Goal: Information Seeking & Learning: Check status

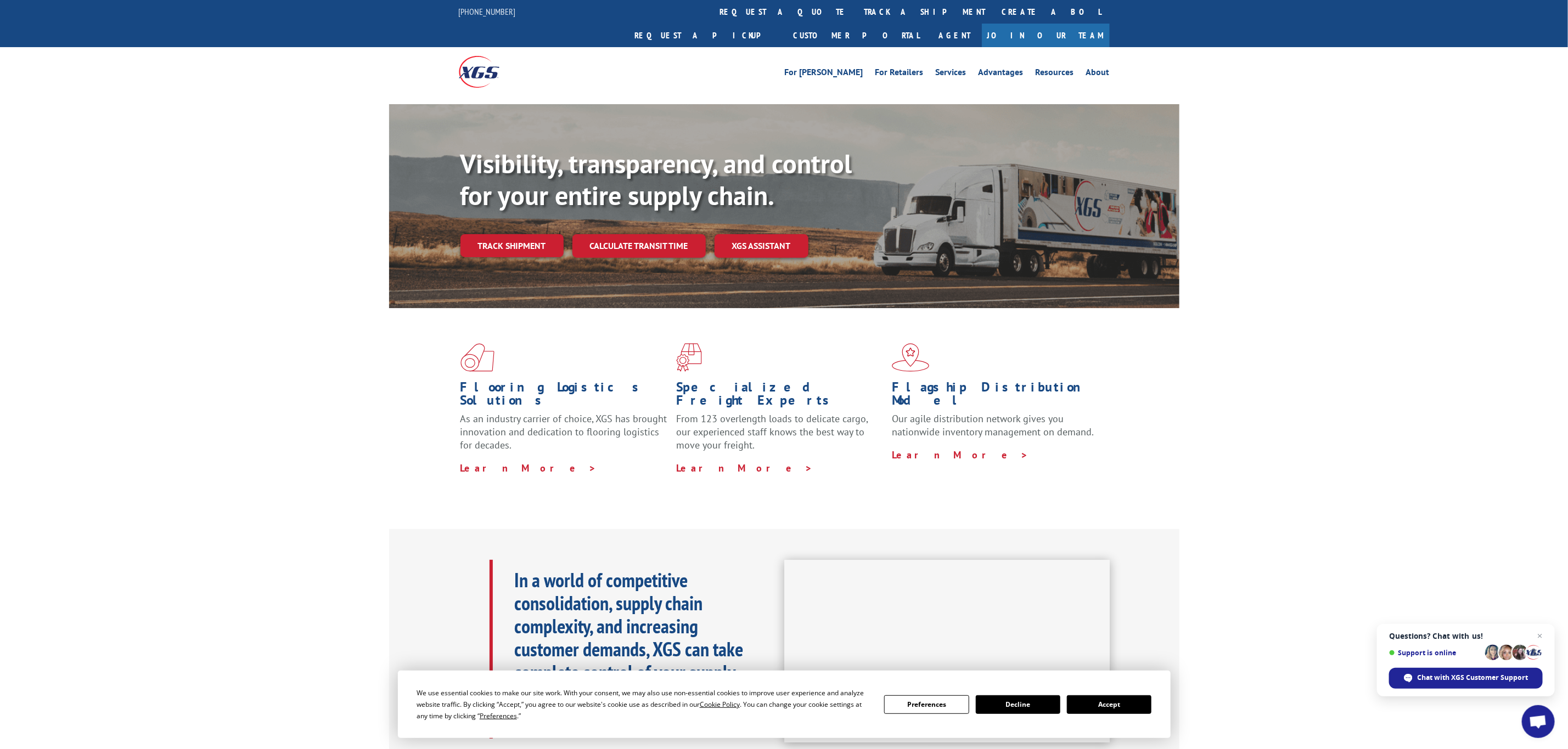
drag, startPoint x: 1482, startPoint y: 683, endPoint x: 699, endPoint y: 200, distance: 920.0
click at [856, 4] on link "track a shipment" at bounding box center [924, 12] width 138 height 23
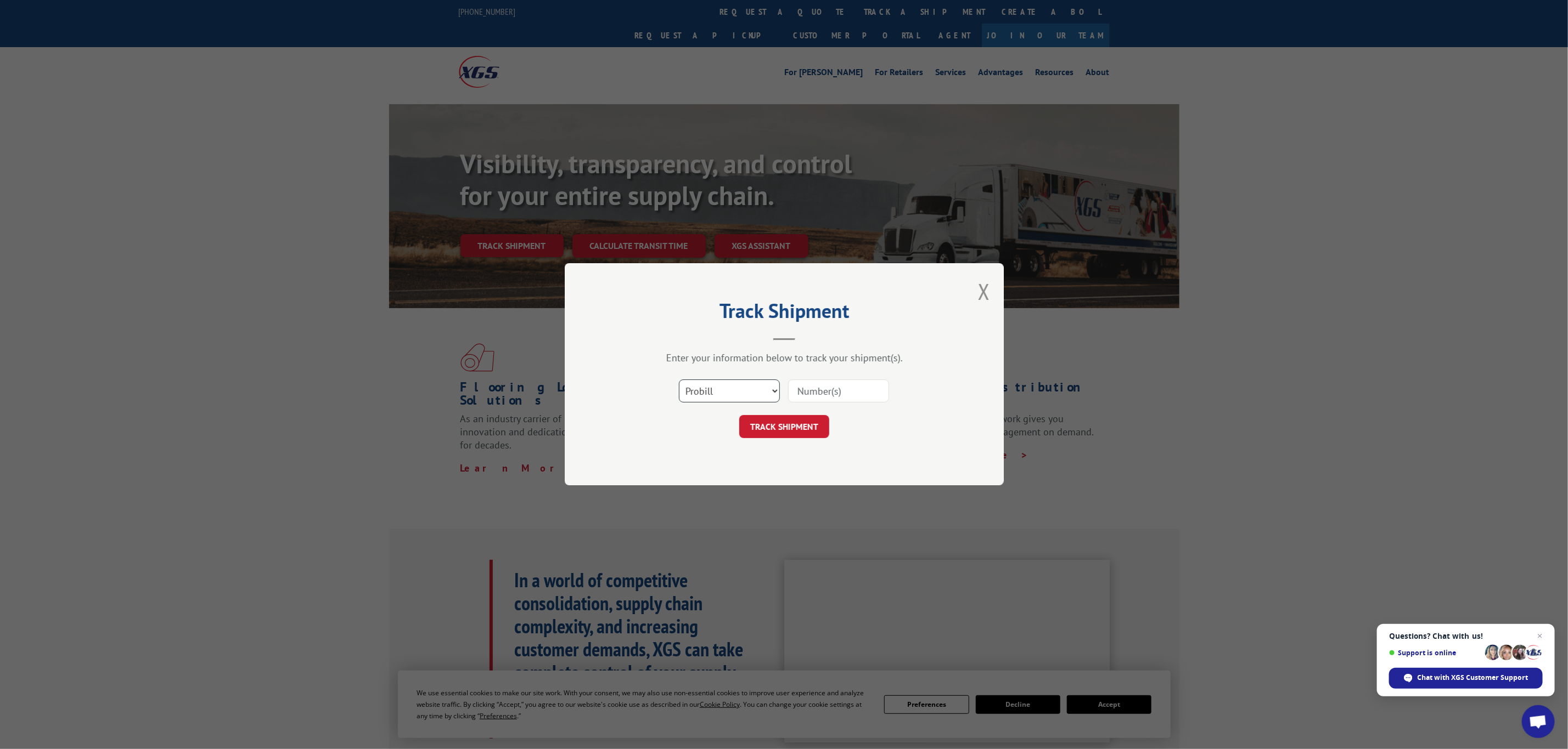
click at [711, 385] on select "Select category... Probill BOL PO" at bounding box center [729, 392] width 101 height 23
select select "bol"
click at [679, 380] on select "Select category... Probill BOL PO" at bounding box center [729, 392] width 101 height 23
click at [795, 390] on input at bounding box center [838, 392] width 101 height 23
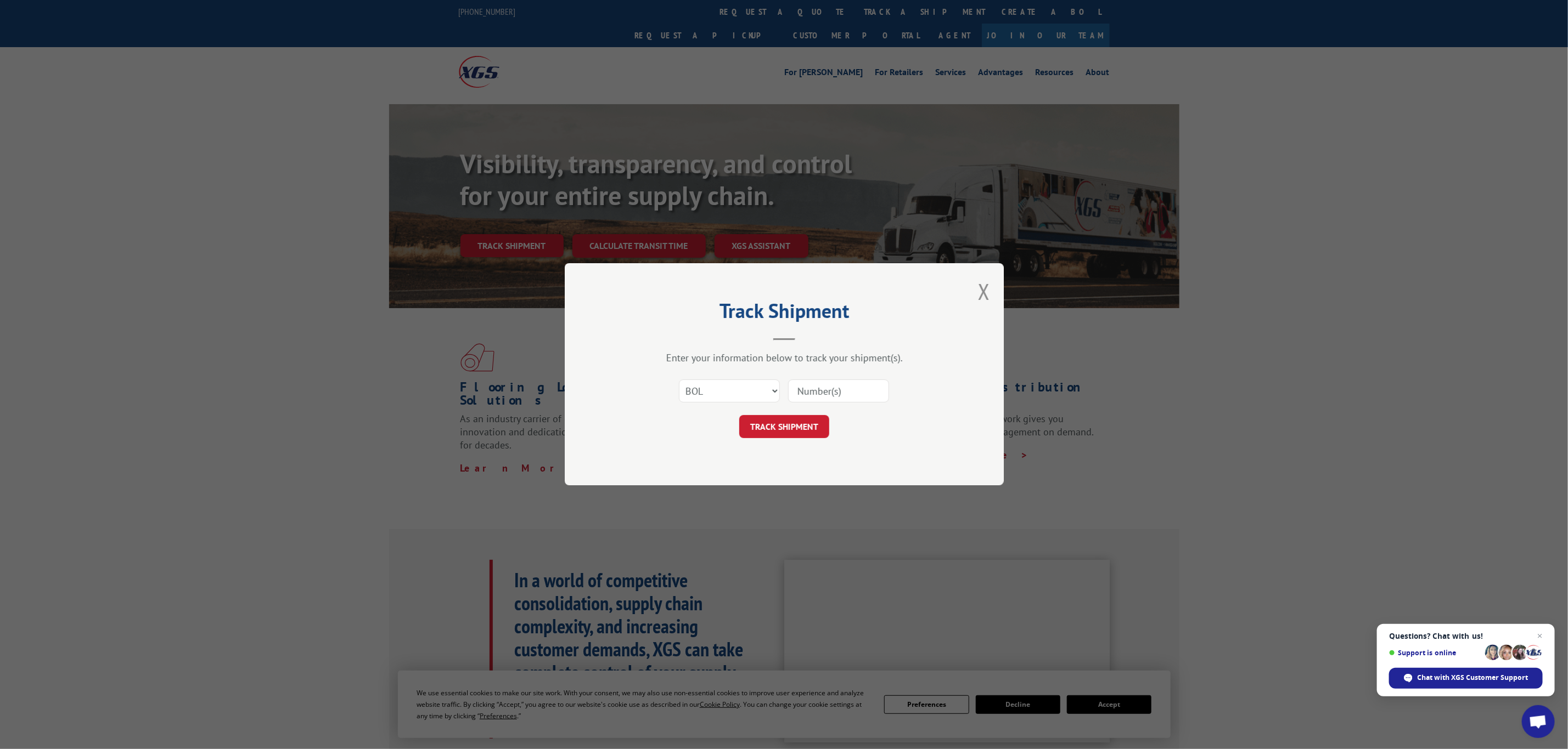
click at [810, 390] on input at bounding box center [838, 392] width 101 height 23
paste input "6007449"
type input "6007449"
click at [762, 422] on button "TRACK SHIPMENT" at bounding box center [784, 427] width 90 height 23
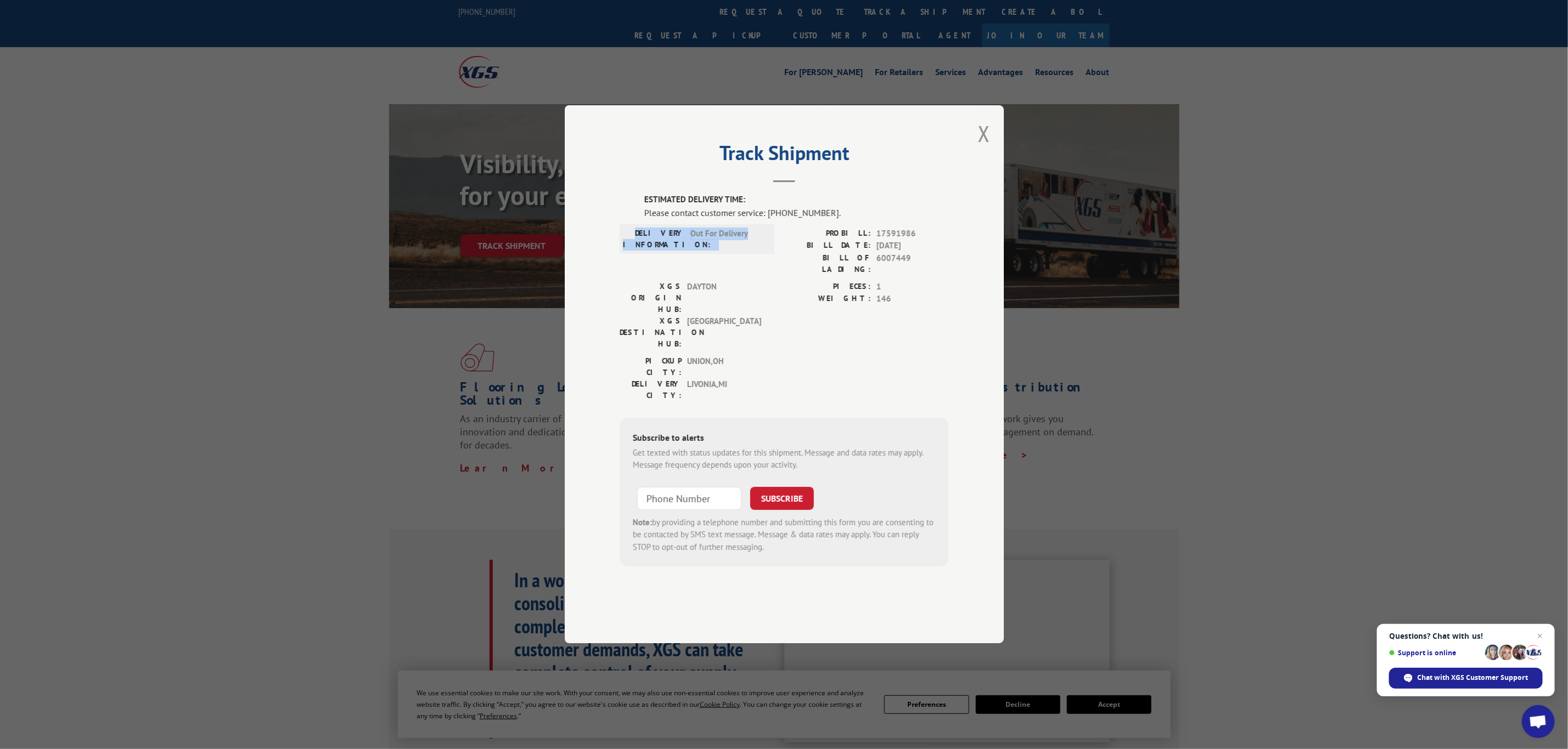
drag, startPoint x: 759, startPoint y: 265, endPoint x: 639, endPoint y: 270, distance: 120.1
click at [639, 250] on div "DELIVERY INFORMATION: Out For Delivery" at bounding box center [697, 239] width 148 height 23
copy div "DELIVERY INFORMATION: Out For Delivery"
